Goal: Information Seeking & Learning: Learn about a topic

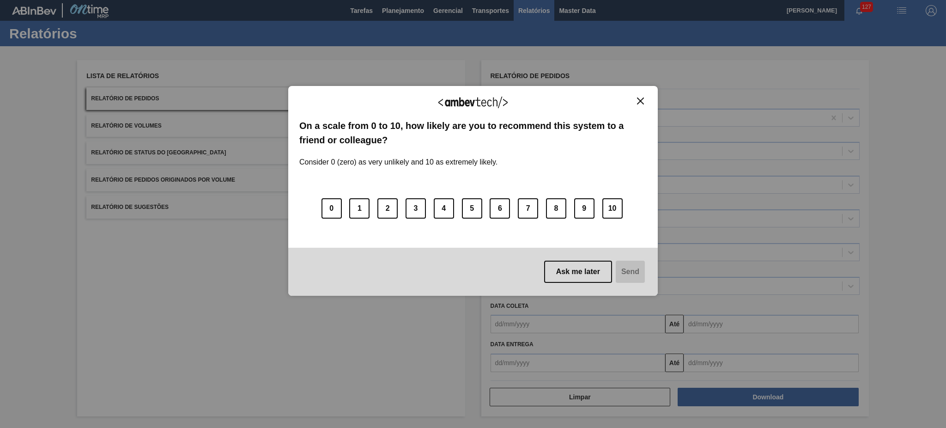
click at [642, 98] on img "Close" at bounding box center [640, 100] width 7 height 7
click at [642, 99] on img "Close" at bounding box center [640, 100] width 7 height 7
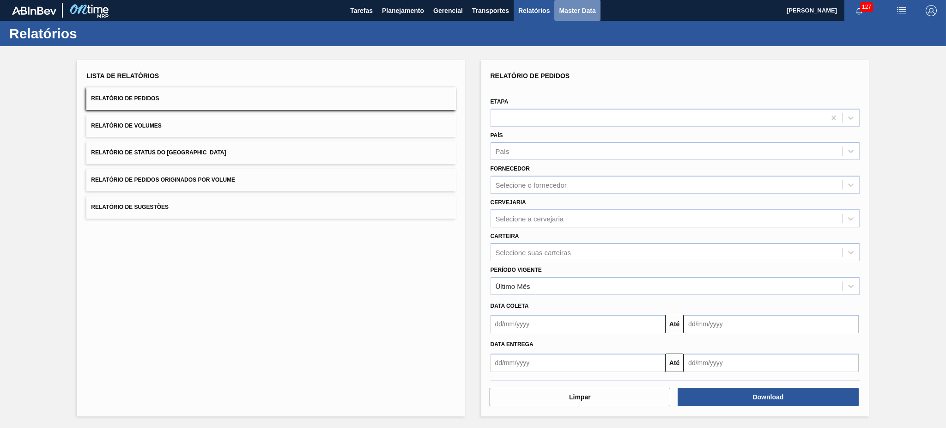
click at [580, 4] on button "Master Data" at bounding box center [577, 10] width 46 height 21
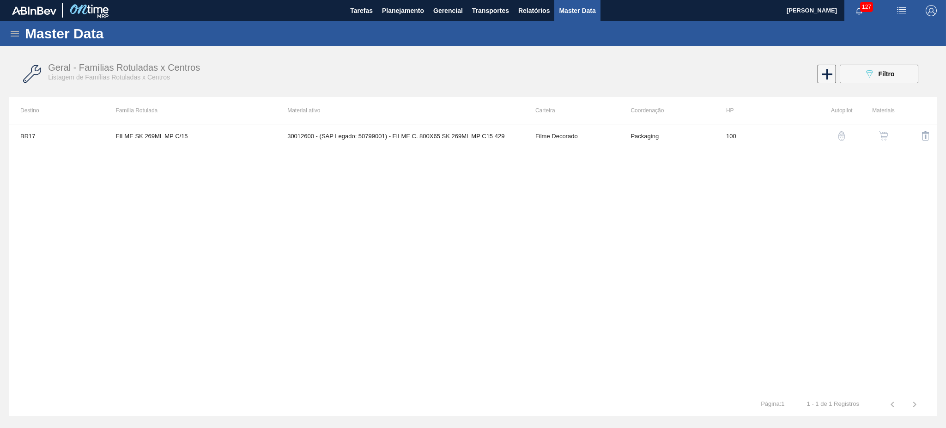
click at [12, 36] on icon at bounding box center [14, 33] width 11 height 11
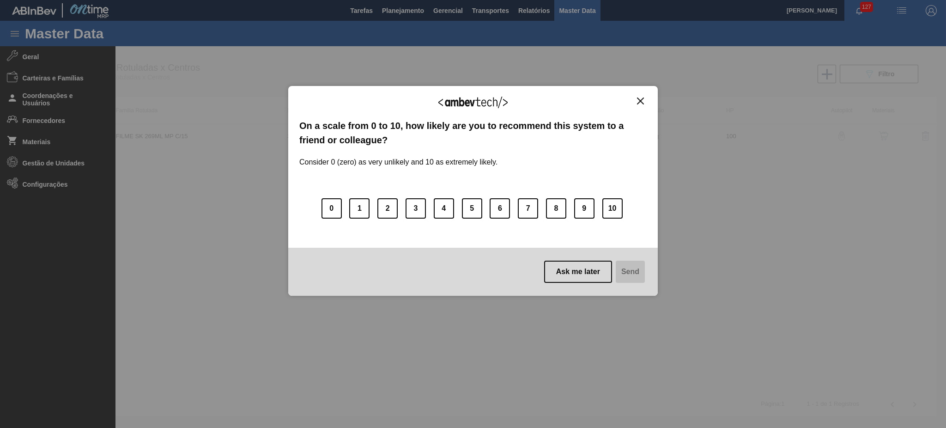
click at [641, 99] on img "Close" at bounding box center [640, 100] width 7 height 7
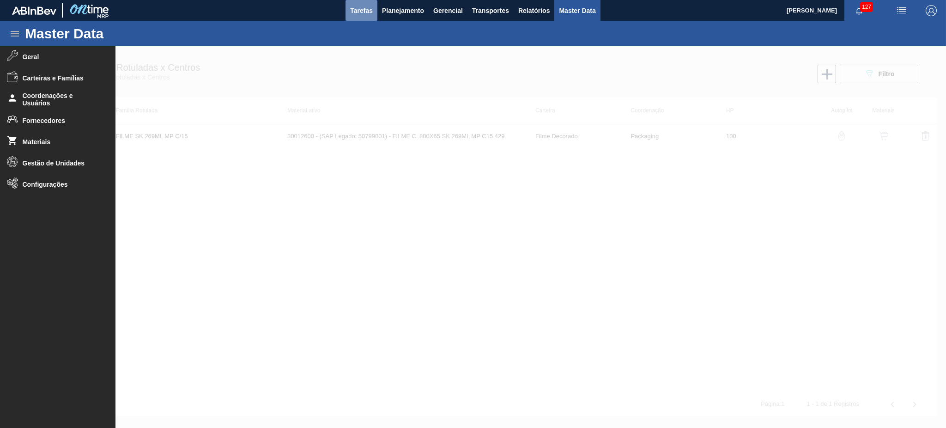
click at [355, 10] on span "Tarefas" at bounding box center [361, 10] width 23 height 11
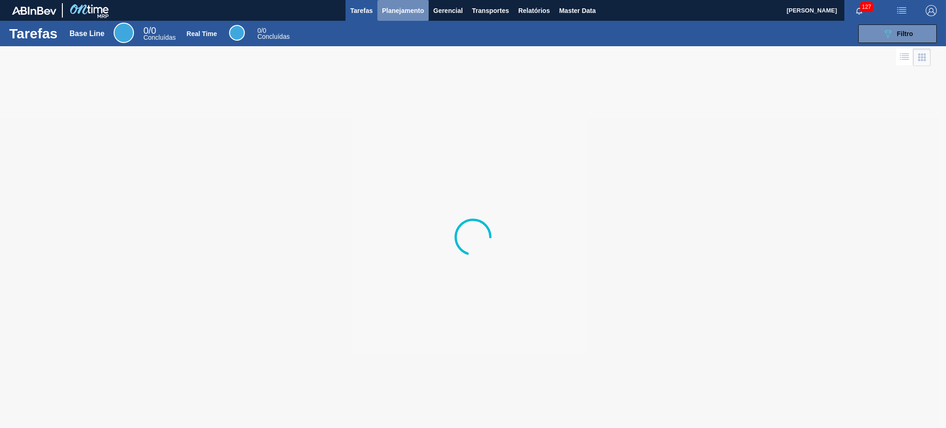
click at [404, 6] on span "Planejamento" at bounding box center [403, 10] width 42 height 11
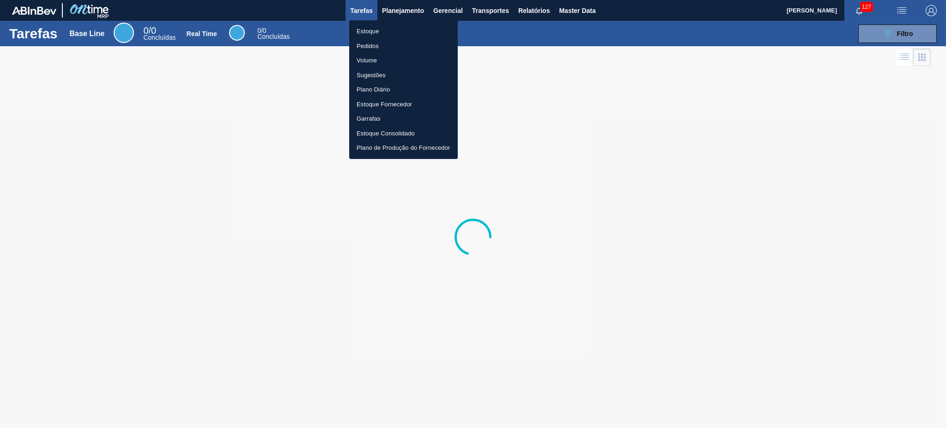
click at [383, 33] on li "Estoque" at bounding box center [403, 31] width 109 height 15
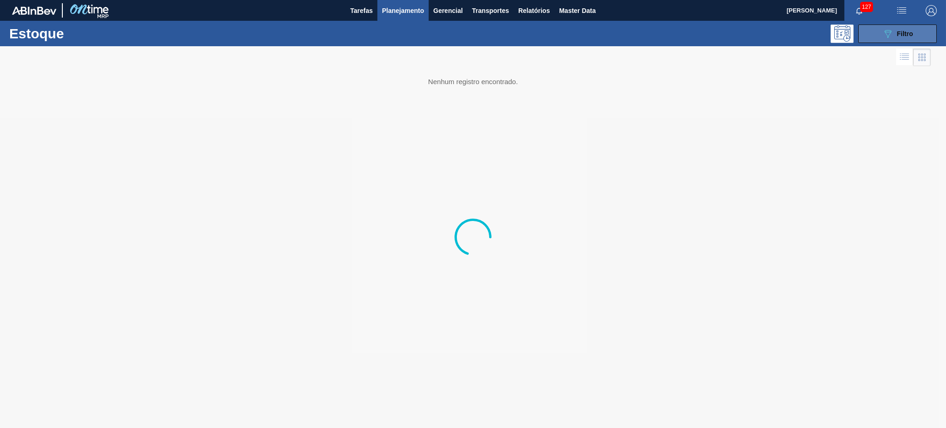
click at [895, 35] on div "089F7B8B-B2A5-4AFE-B5C0-19BA573D28AC Filtro" at bounding box center [897, 33] width 31 height 11
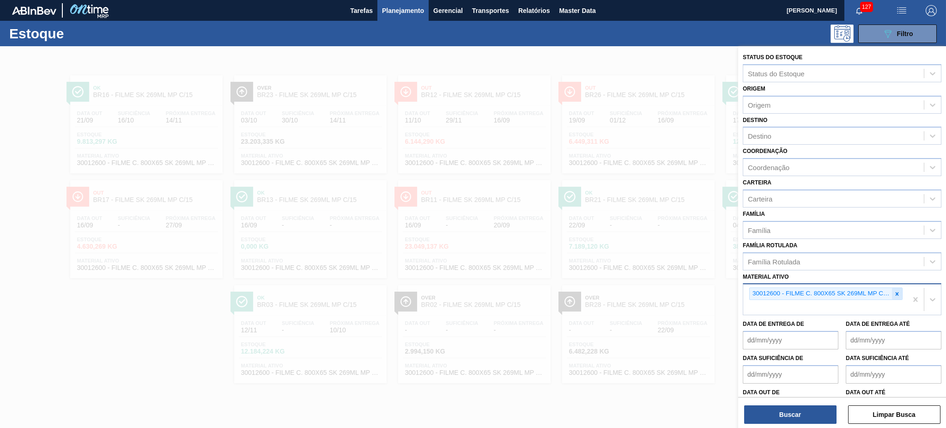
click at [896, 291] on icon at bounding box center [897, 294] width 6 height 6
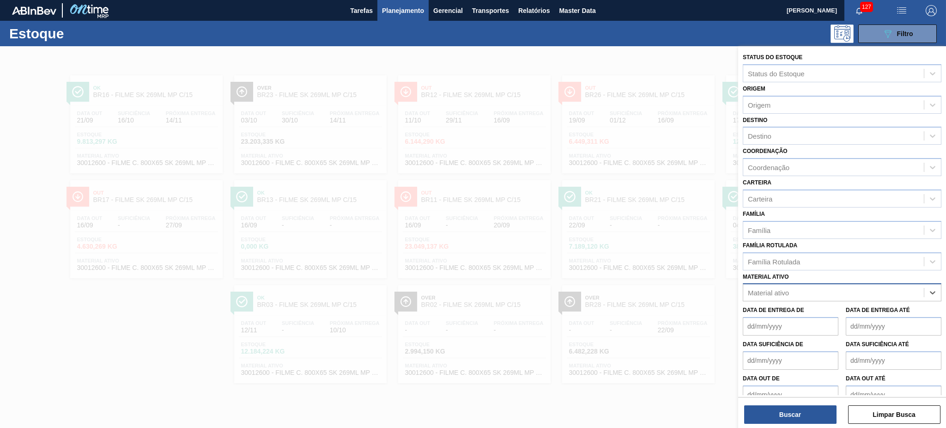
paste ativo "30018487 30031877"
type ativo "30018487 30031877"
drag, startPoint x: 819, startPoint y: 292, endPoint x: 798, endPoint y: 283, distance: 22.6
click at [796, 286] on div "Material ativo" at bounding box center [833, 292] width 181 height 13
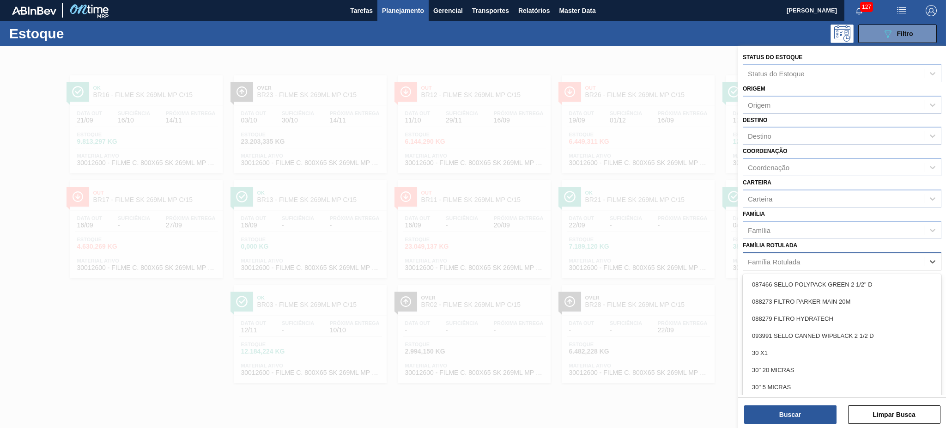
click at [821, 256] on div "Família Rotulada" at bounding box center [833, 261] width 181 height 13
paste Rotulada "TAMPA DE ALUMÍNIO AZUL TAB AZUL BALL"
type Rotulada "TAMPA DE ALUMÍNIO AZUL TAB AZUL BALL"
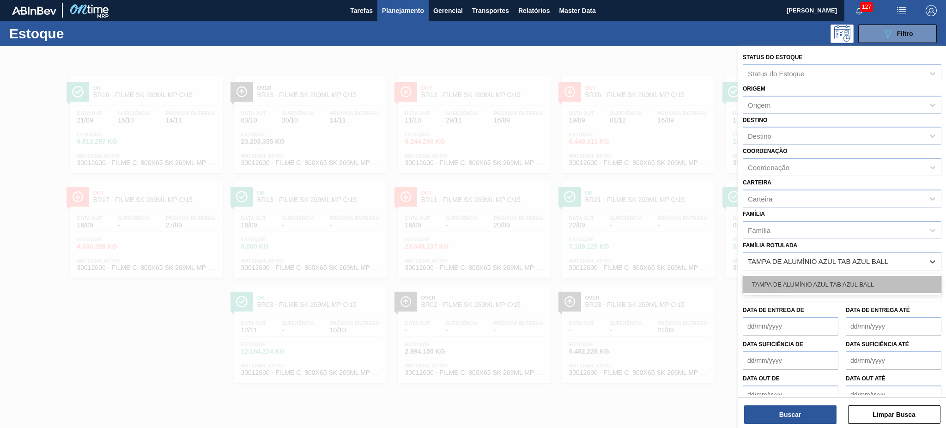
click at [817, 283] on div "TAMPA DE ALUMÍNIO AZUL TAB AZUL BALL" at bounding box center [842, 284] width 199 height 17
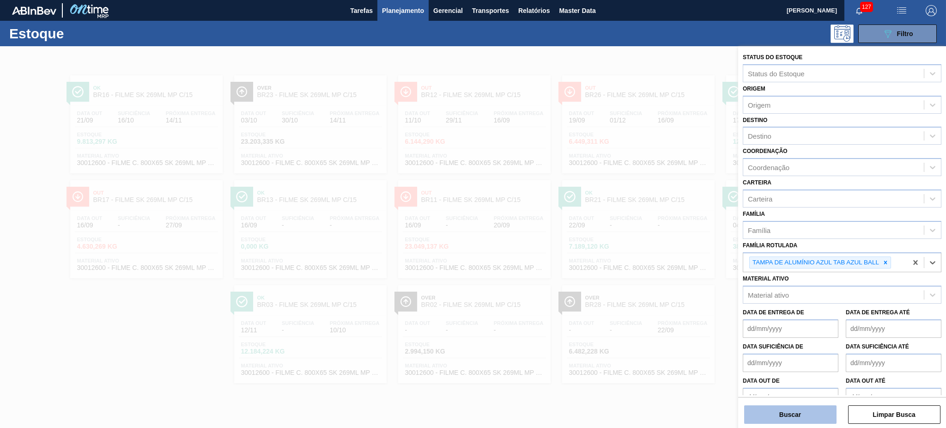
click at [810, 419] on button "Buscar" at bounding box center [790, 414] width 92 height 18
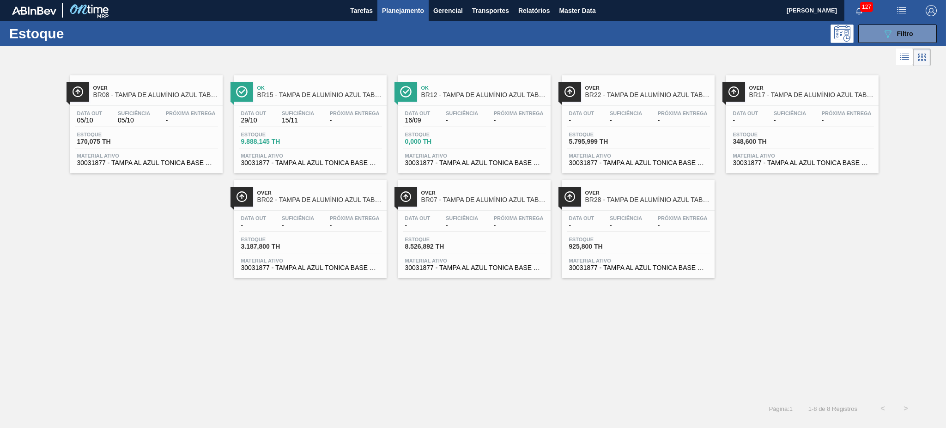
click at [639, 108] on div "Data out - Suficiência - Próxima Entrega - Estoque 5.795,999 TH Material ativo …" at bounding box center [638, 137] width 152 height 63
click at [775, 287] on div "Over BR08 - [GEOGRAPHIC_DATA] DE ALUMÍNIO AZUL TAB AZUL BALL Data [DATE] Sufici…" at bounding box center [473, 232] width 946 height 329
click at [272, 217] on div "Data out - Suficiência - Próxima Entrega -" at bounding box center [310, 223] width 143 height 17
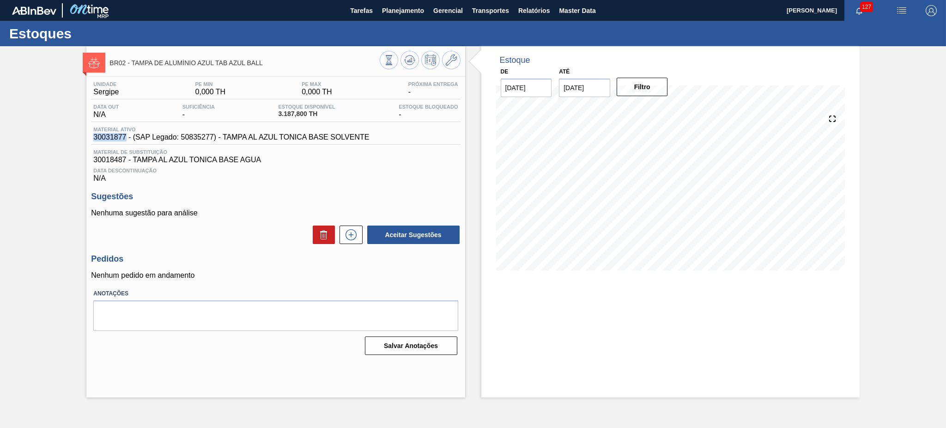
drag, startPoint x: 125, startPoint y: 138, endPoint x: 91, endPoint y: 138, distance: 33.3
click at [91, 138] on div "Material ativo 30031877 - (SAP Legado: 50835277) - TAMPA AL AZUL TONICA BASE SO…" at bounding box center [231, 134] width 280 height 15
copy span "30031877"
drag, startPoint x: 124, startPoint y: 160, endPoint x: 92, endPoint y: 162, distance: 32.4
click at [92, 162] on div "Material de Substituição 30018487 - TAMPA AL AZUL TONICA BASE AGUA" at bounding box center [275, 156] width 369 height 15
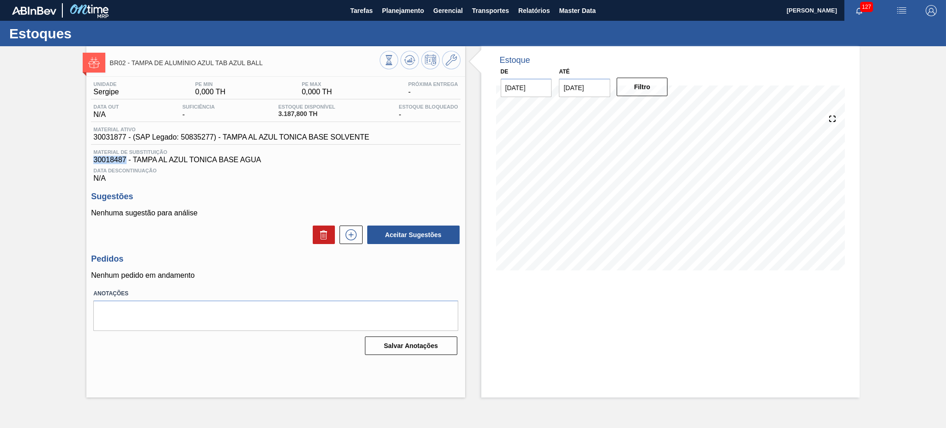
copy span "30018487"
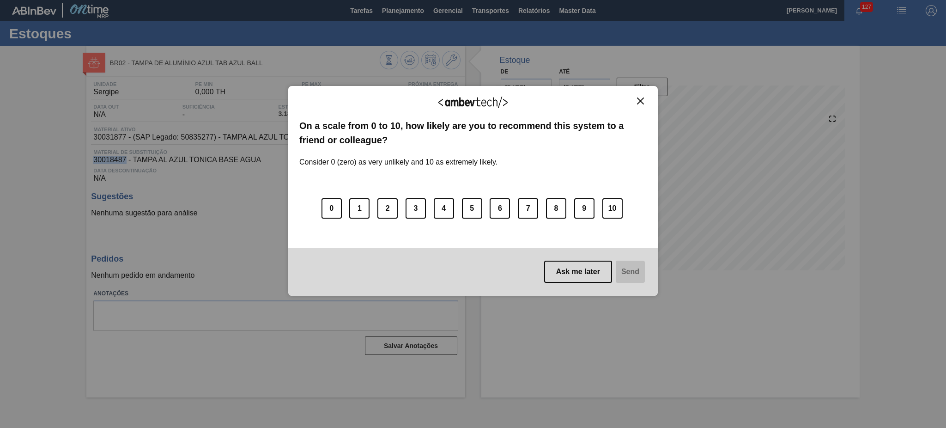
click at [638, 99] on img "Close" at bounding box center [640, 100] width 7 height 7
